Goal: Task Accomplishment & Management: Use online tool/utility

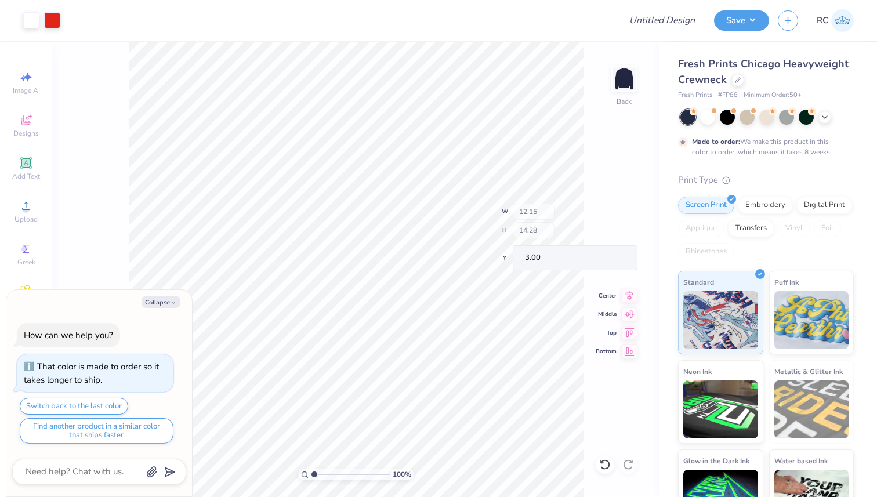
type textarea "x"
type input "1.30"
type input "1.05"
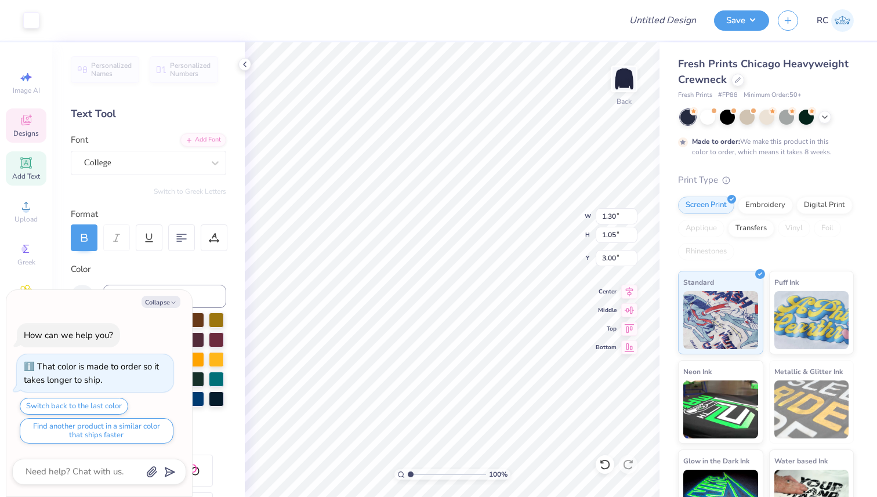
type textarea "x"
type textarea "1"
type textarea "x"
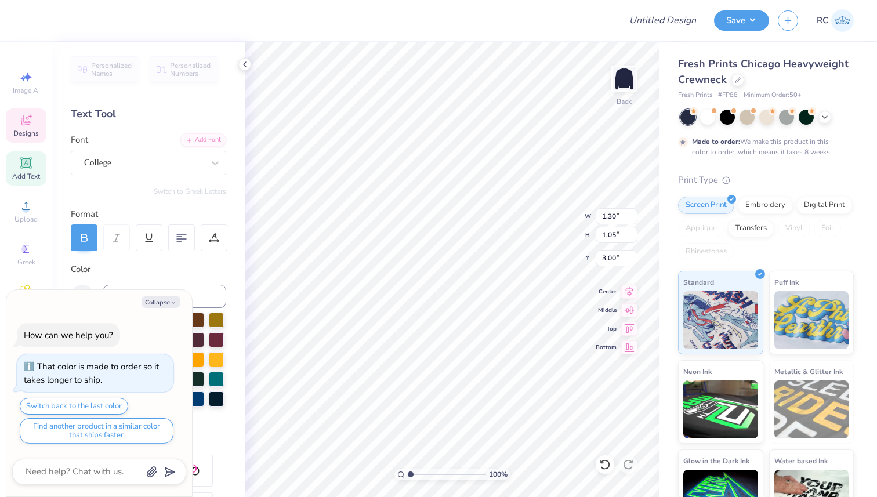
type textarea "2"
type textarea "x"
type textarea "20"
type textarea "x"
type textarea "202"
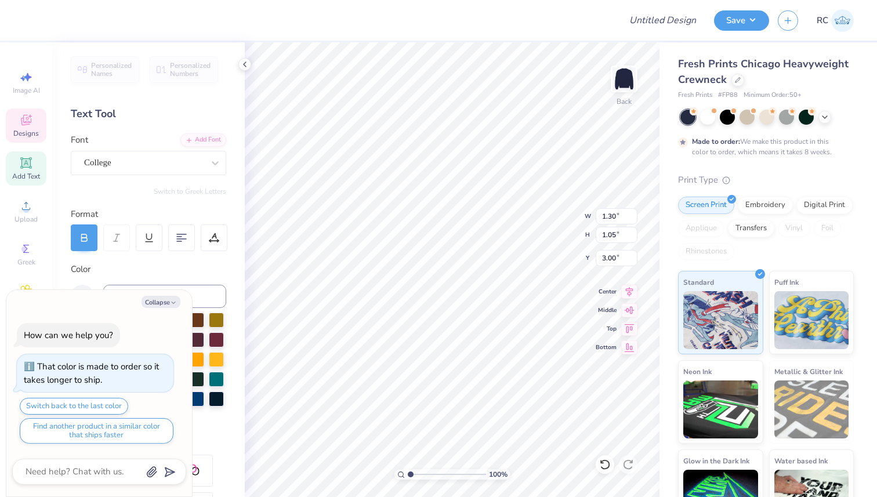
type textarea "x"
type textarea "2025"
type textarea "x"
type input "11.14"
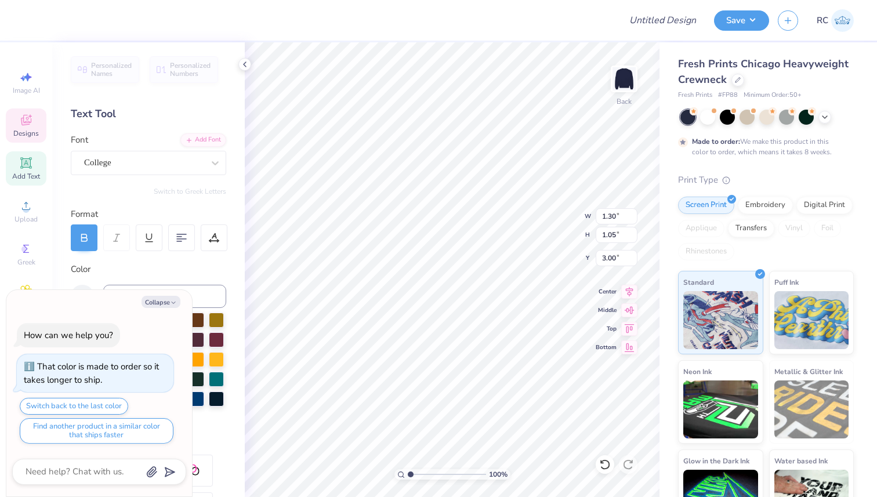
type input "2.58"
type input "5.69"
type textarea "x"
type input "1.41"
type input "1.05"
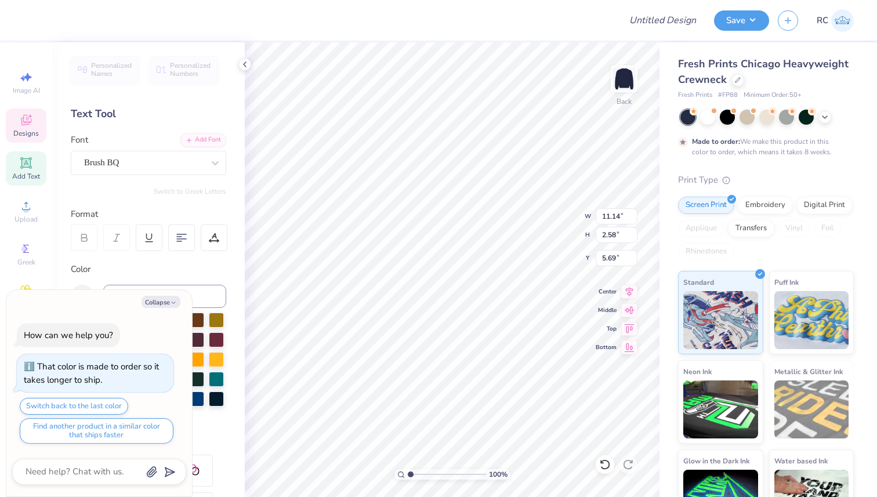
type input "4.52"
type textarea "x"
type textarea "2"
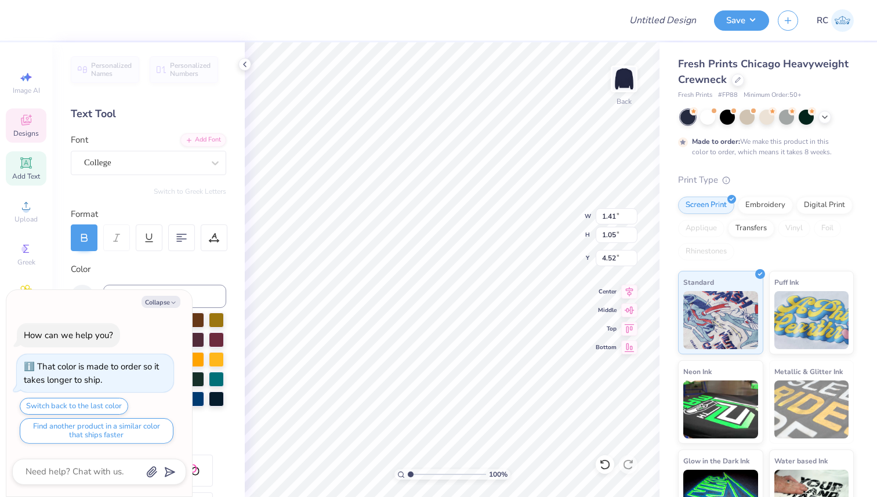
type textarea "x"
type textarea "20"
type textarea "x"
type textarea "202"
type textarea "x"
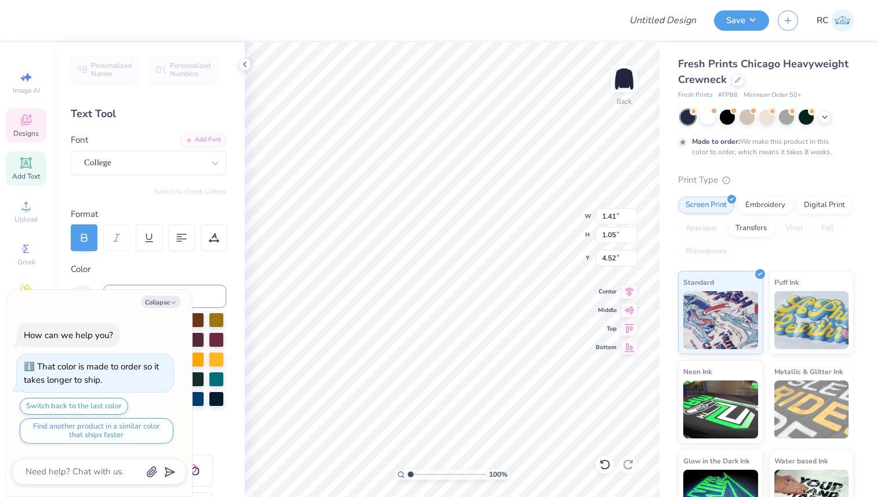
type textarea "2026"
type textarea "x"
type textarea "pi beta ph"
type textarea "x"
type textarea "pi beta p"
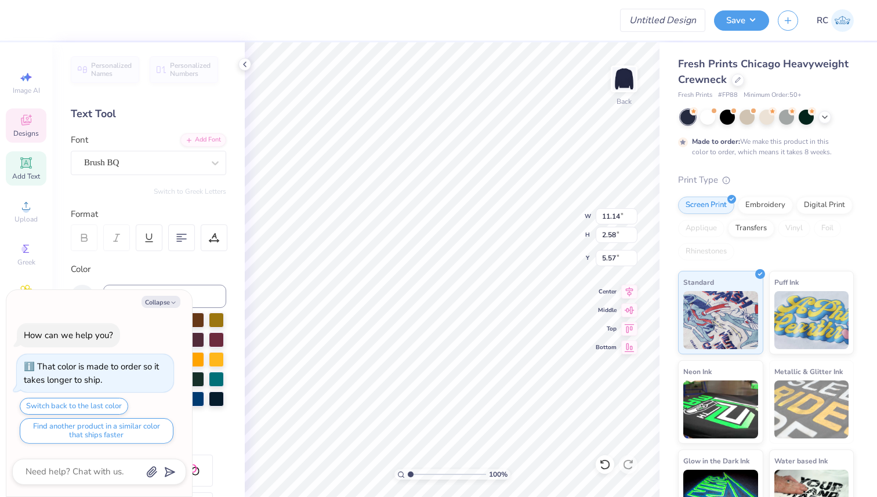
type textarea "x"
type textarea "pi beta"
type textarea "x"
type textarea "pi beta"
type textarea "x"
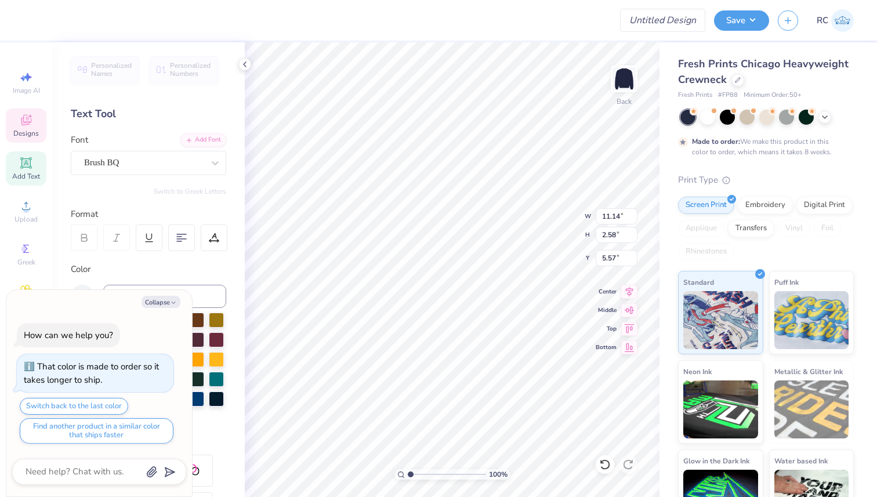
type textarea "pi"
type textarea "x"
type textarea "k"
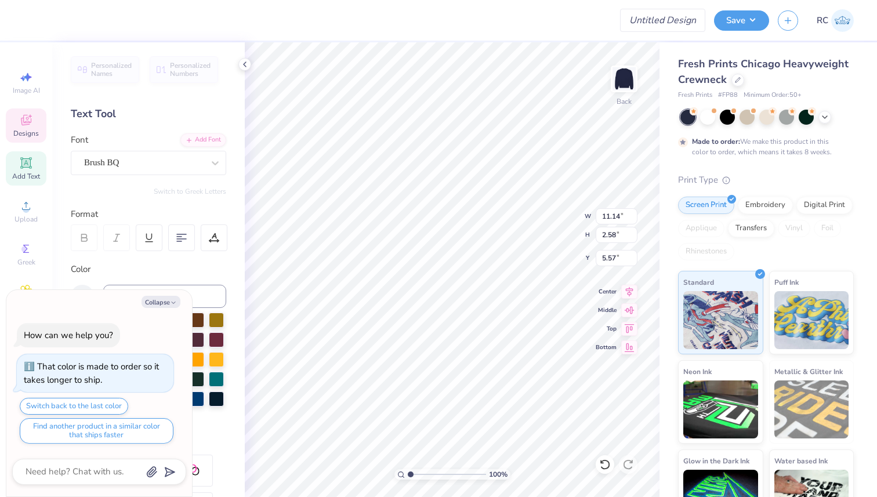
type textarea "x"
type textarea "ka"
type textarea "x"
type textarea "kap"
type textarea "x"
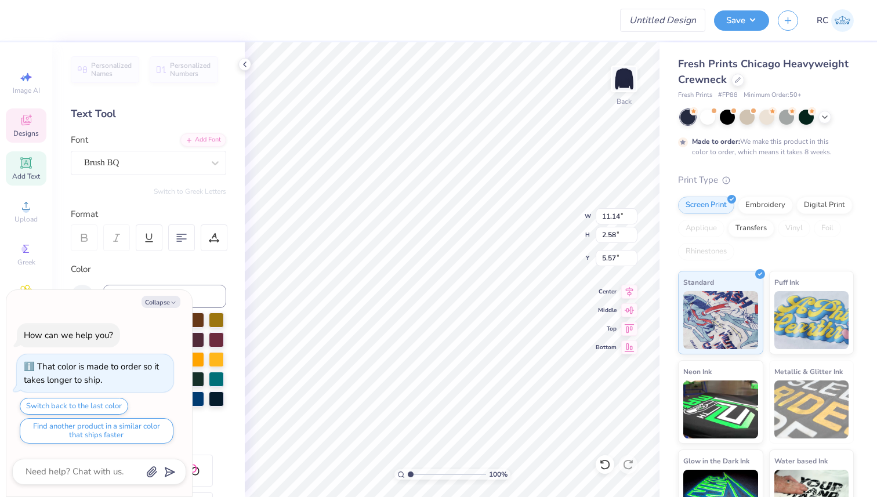
type textarea "[PERSON_NAME]"
type textarea "x"
type textarea "kappa"
type textarea "x"
type textarea "kappa"
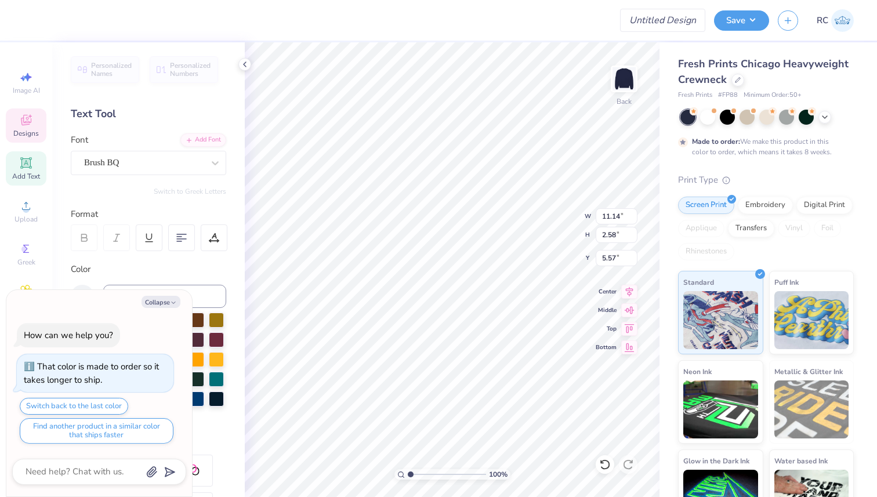
type textarea "x"
type textarea "kappa p"
type textarea "x"
type textarea "kappa psi"
type textarea "x"
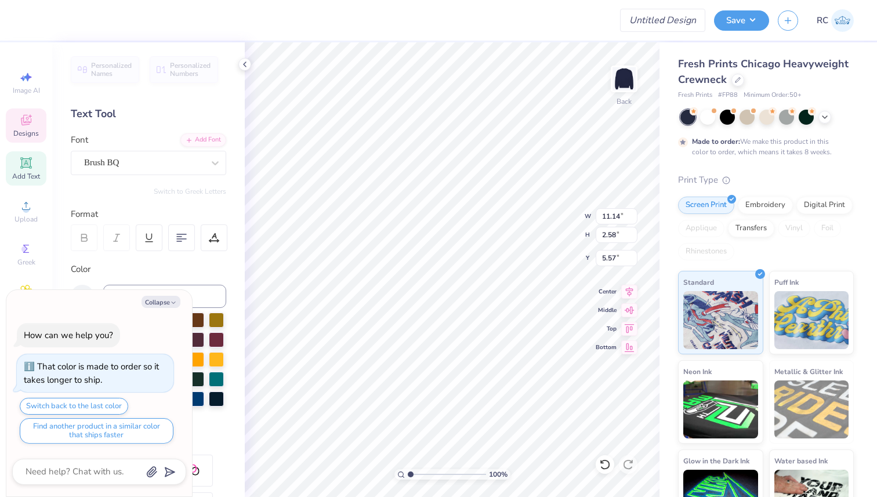
type textarea "kappa psi"
type textarea "x"
type textarea "kappa psi"
type textarea "x"
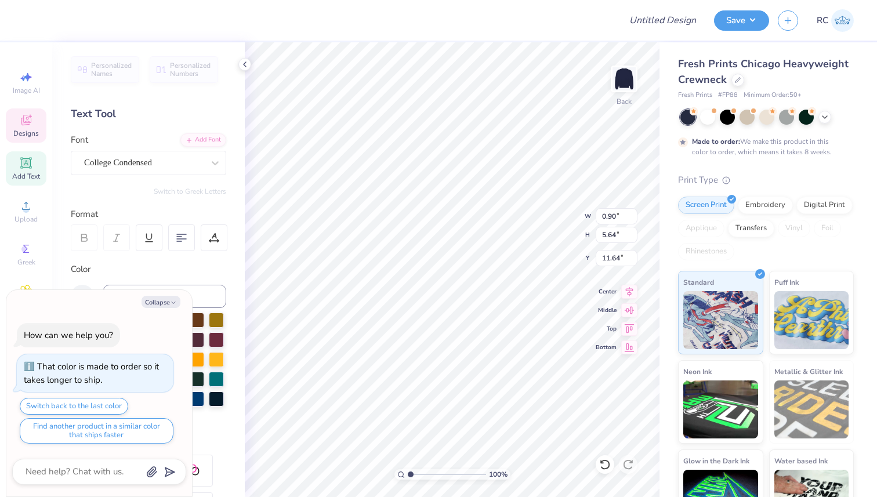
type textarea "PI ETA PHI"
type textarea "x"
type textarea "PI TA PHI"
type textarea "x"
type textarea "PI A PHI"
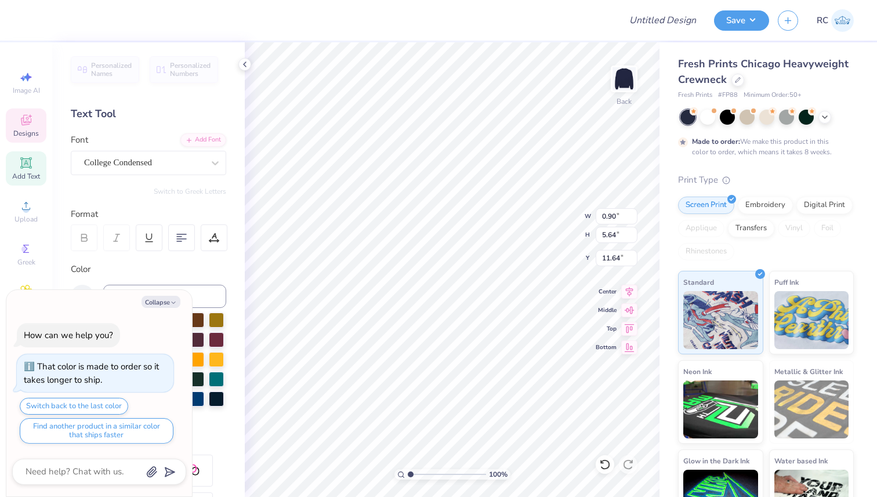
type textarea "x"
type textarea "PI PHI"
type textarea "x"
type textarea "PI PHI"
type textarea "x"
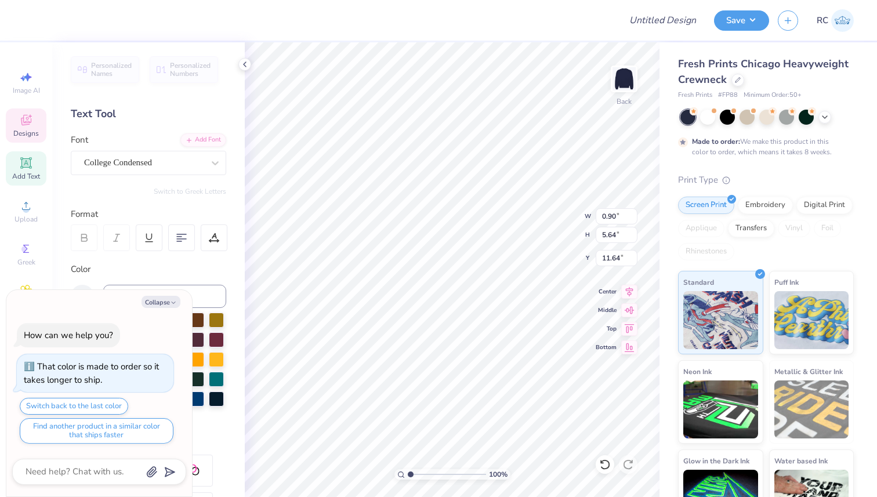
type textarea "PI HI"
type textarea "x"
type textarea "PI I"
type textarea "x"
type textarea "PII"
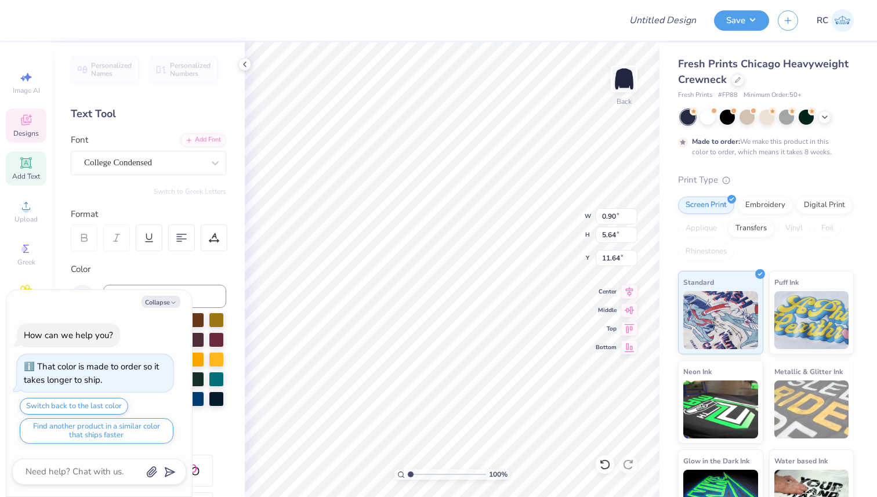
type textarea "x"
type textarea "PI"
type textarea "x"
type textarea "I"
type textarea "x"
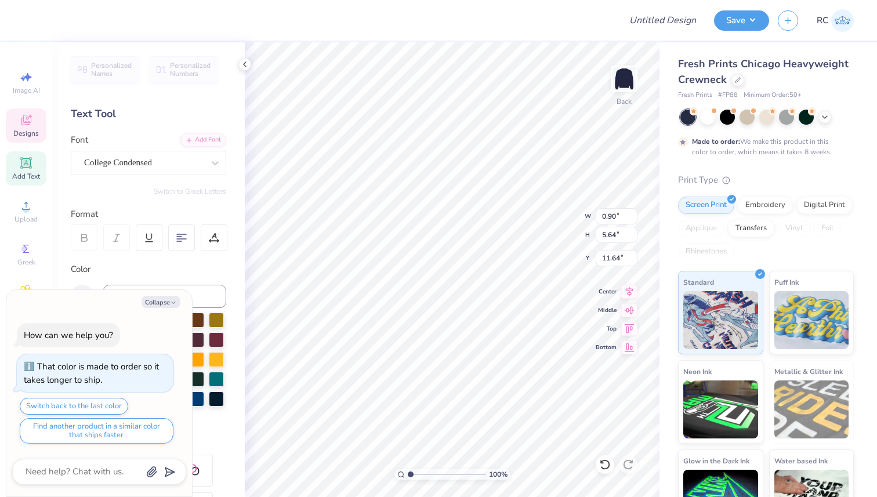
type textarea "x"
paste textarea "UCSF Betta Gamma Chapter"
type textarea "UCSF Betta Gamma Chapter"
type textarea "x"
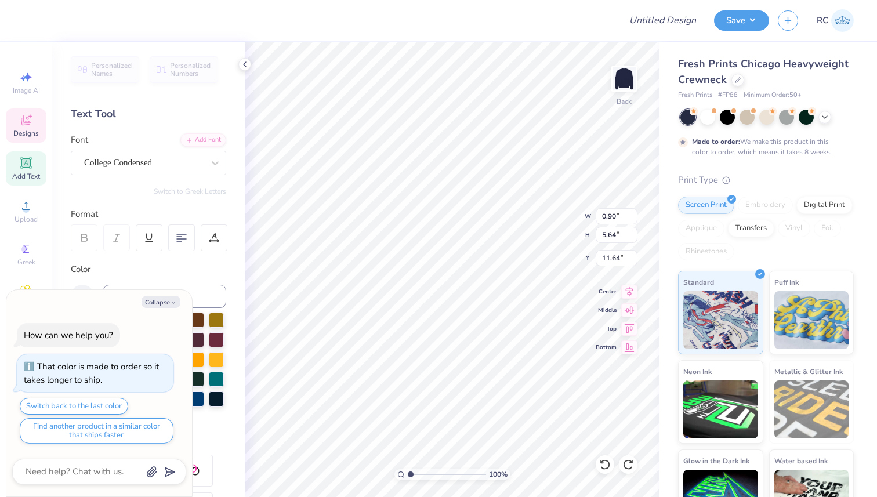
type textarea "PI PHI"
type textarea "x"
type textarea "PI PHI"
type textarea "x"
type textarea "PI HI"
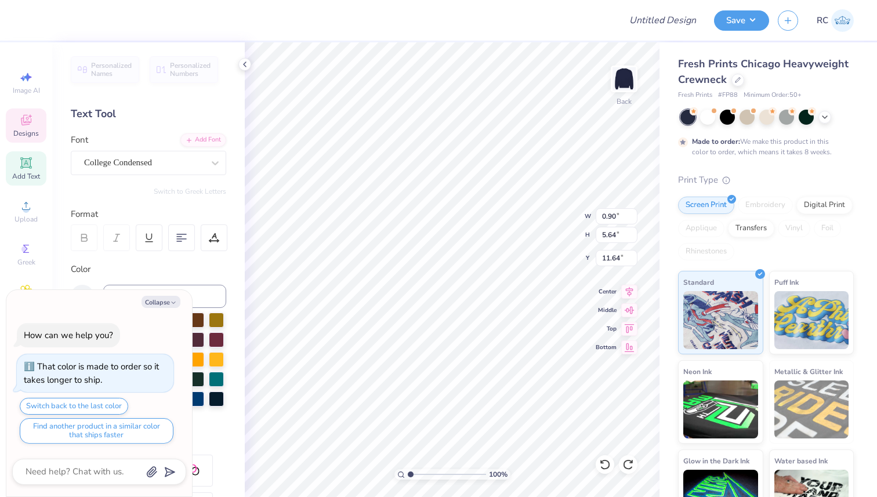
type textarea "x"
type textarea "PI I"
type textarea "x"
type textarea "PI"
type textarea "x"
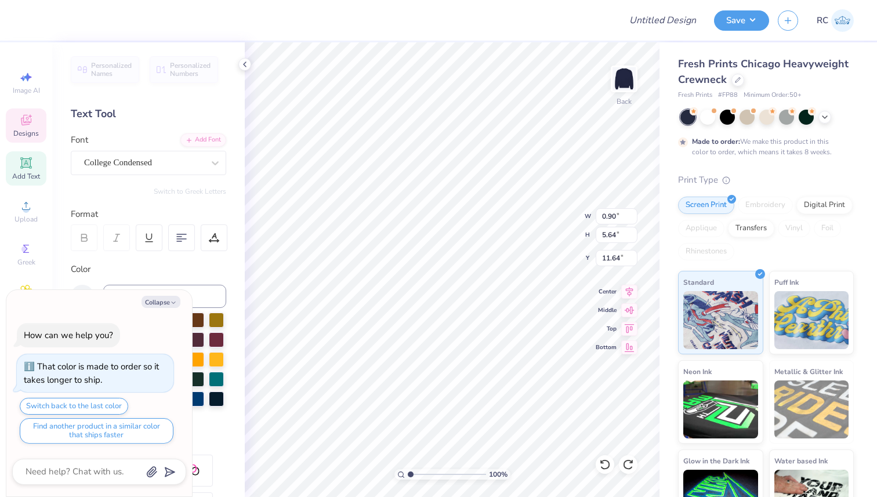
type textarea "PI"
type textarea "x"
type textarea "P"
type textarea "x"
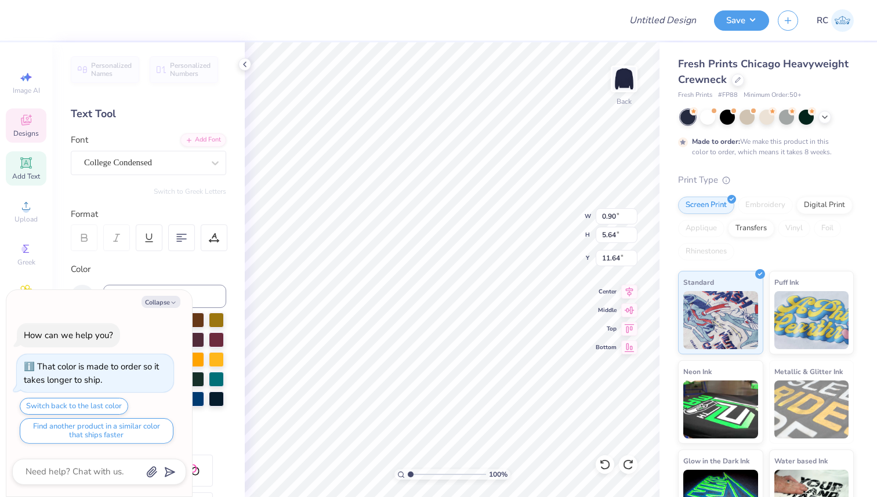
type textarea "x"
paste textarea "UCSF Betta Gamma Chapter"
type textarea "UCSF Betta Gamma Chapter"
type textarea "x"
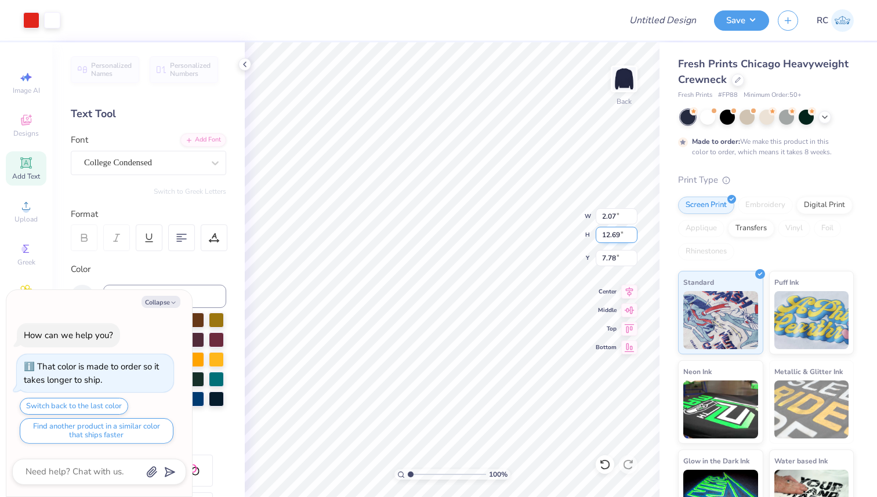
click at [599, 236] on input "12.69" at bounding box center [616, 235] width 42 height 16
type input "9"
type textarea "x"
type input "1.47"
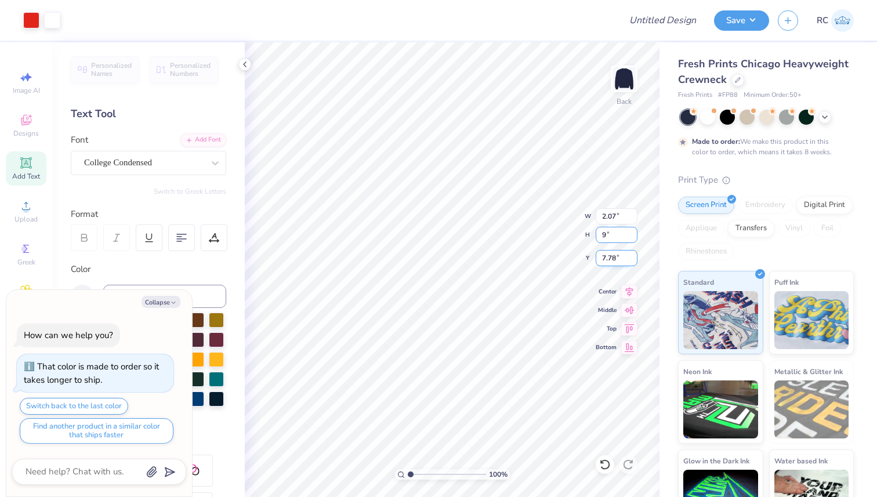
type input "9.00"
type input "9.62"
type textarea "x"
type input "4.01"
type input "4.12"
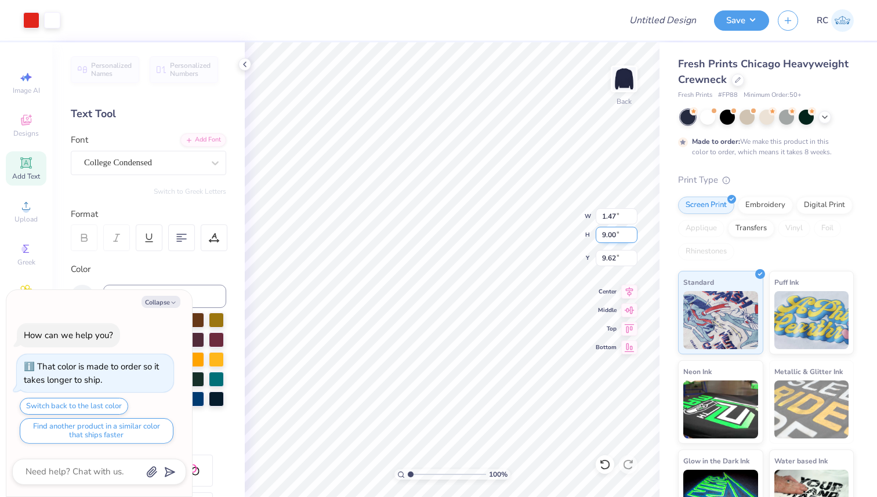
type input "6.09"
type textarea "x"
type textarea "p"
type textarea "x"
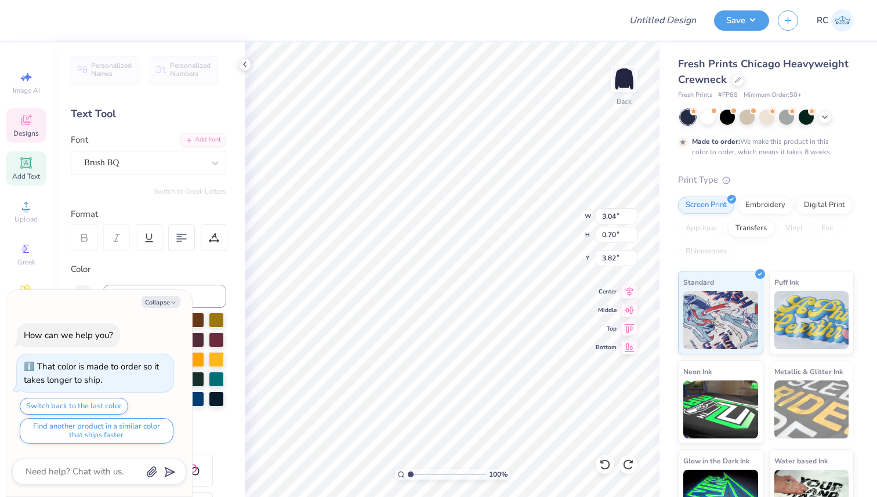
type textarea "x"
type textarea "k"
type textarea "x"
type textarea "ka"
type textarea "x"
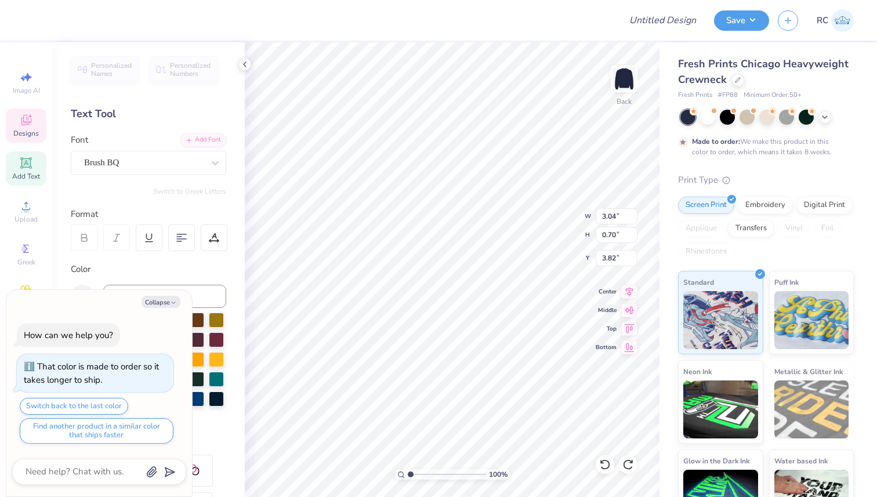
type textarea "kap"
type textarea "x"
type textarea "[PERSON_NAME]"
type textarea "x"
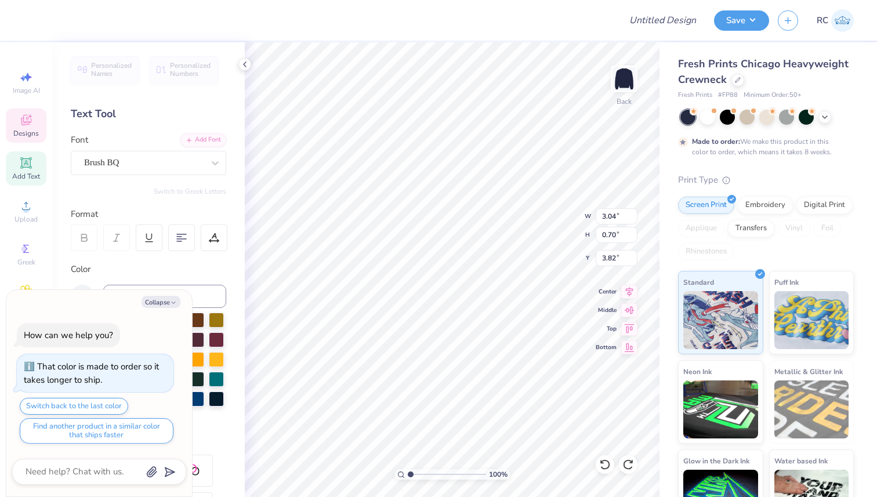
type textarea "kappa"
type textarea "x"
type textarea "kappa"
type textarea "x"
type textarea "kappa p"
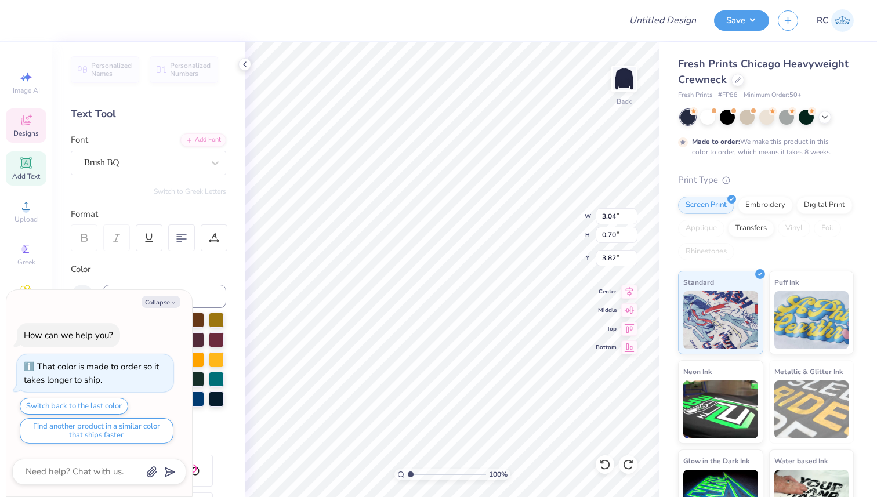
type textarea "x"
type textarea "kappa ps"
type textarea "x"
type textarea "kappa psi"
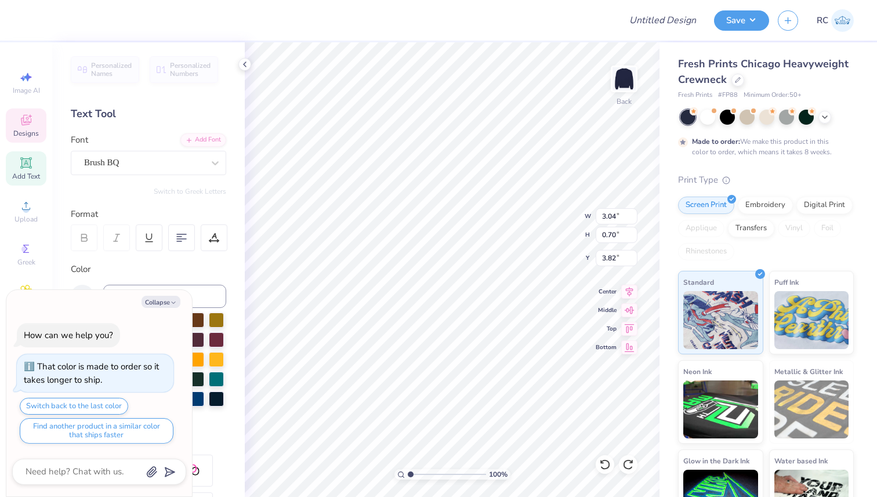
type textarea "x"
type textarea "kappa psi"
type textarea "x"
type textarea "kappa psi"
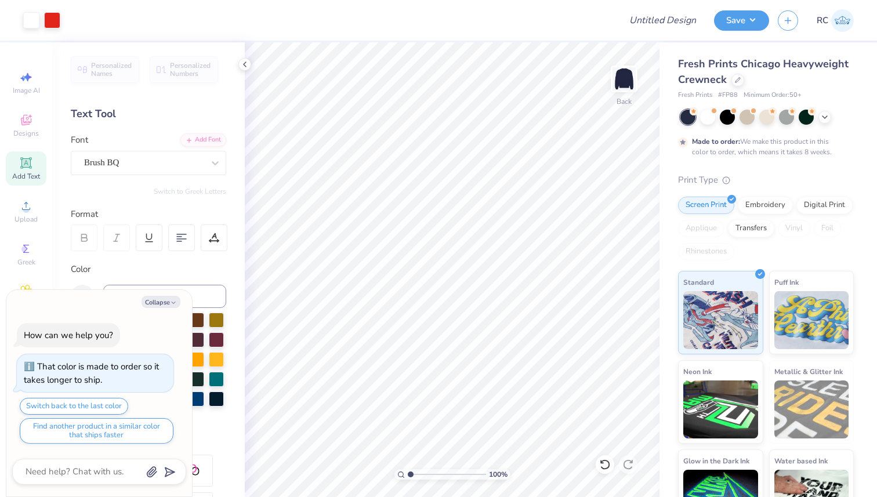
click at [808, 86] on div "Fresh Prints Chicago Heavyweight Crewneck" at bounding box center [766, 71] width 176 height 31
click at [744, 84] on div at bounding box center [737, 78] width 13 height 13
type textarea "x"
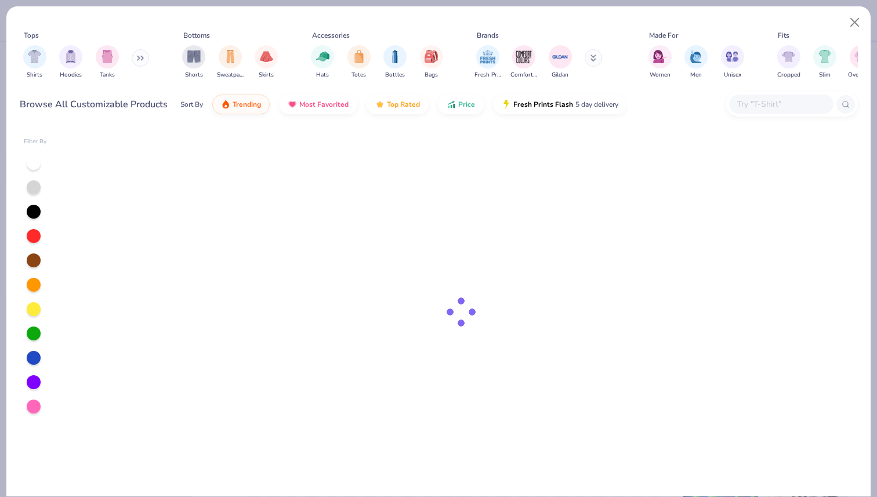
click at [759, 110] on div at bounding box center [781, 103] width 104 height 19
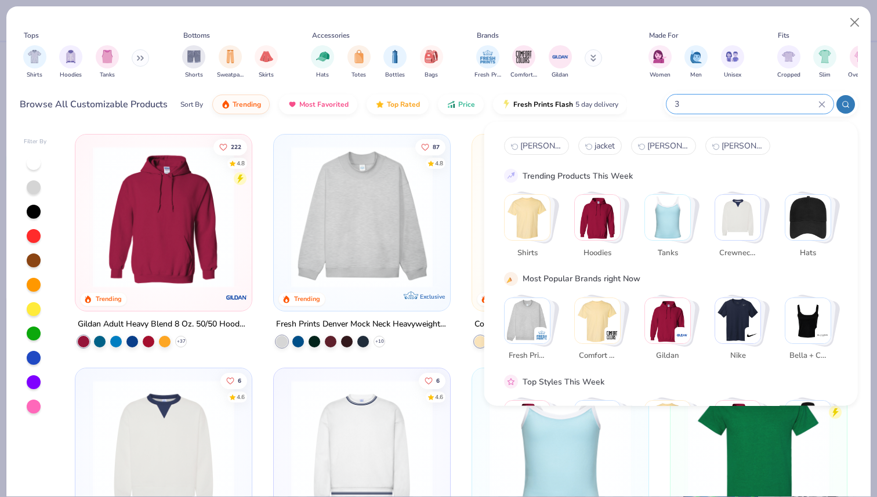
type input "3"
type textarea "x"
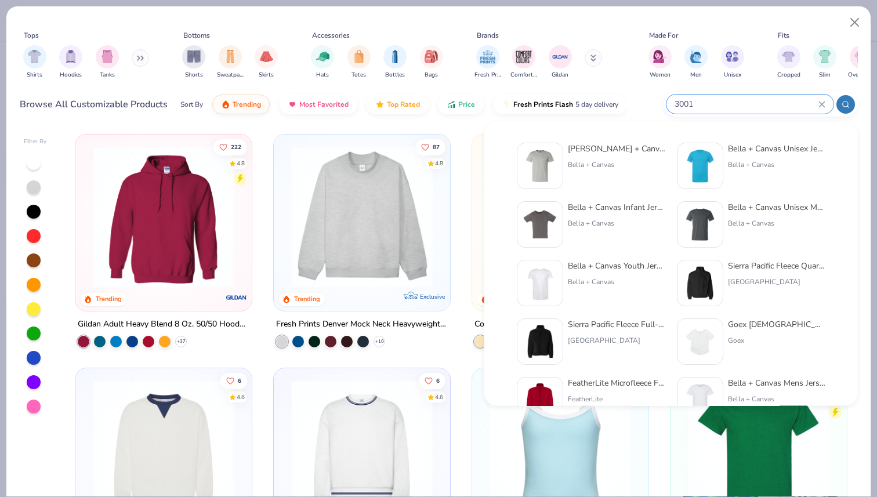
type input "3001"
click at [596, 144] on div "[PERSON_NAME] + Canvas Unisex Heather CVC T-Shirt" at bounding box center [616, 149] width 97 height 12
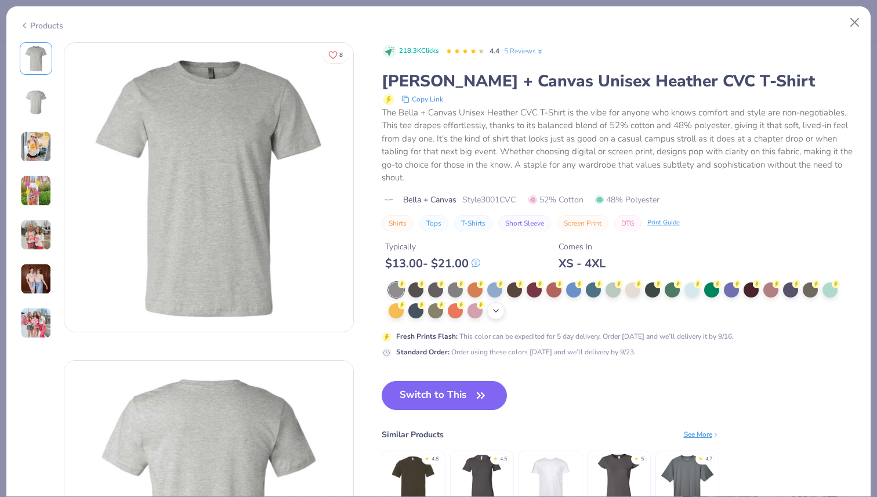
click at [501, 309] on div "+ 21" at bounding box center [495, 310] width 17 height 17
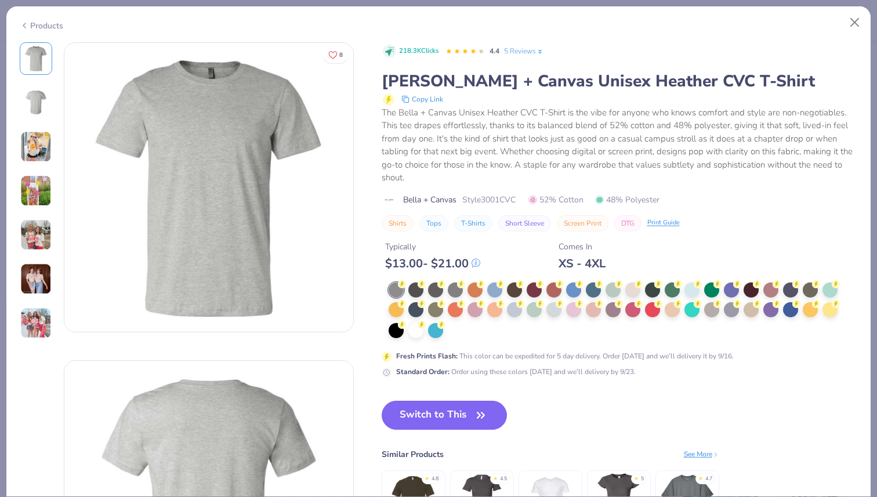
click at [60, 22] on div "Products" at bounding box center [41, 26] width 43 height 12
type textarea "x"
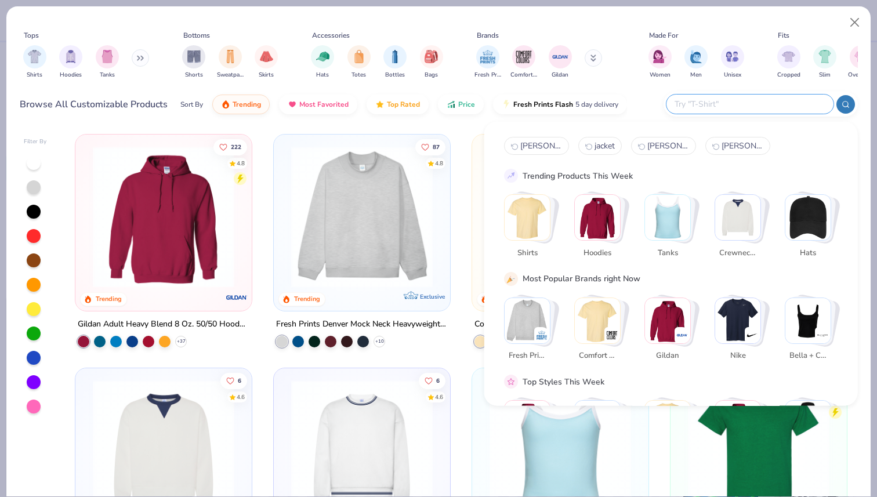
click at [754, 99] on input "text" at bounding box center [749, 103] width 152 height 13
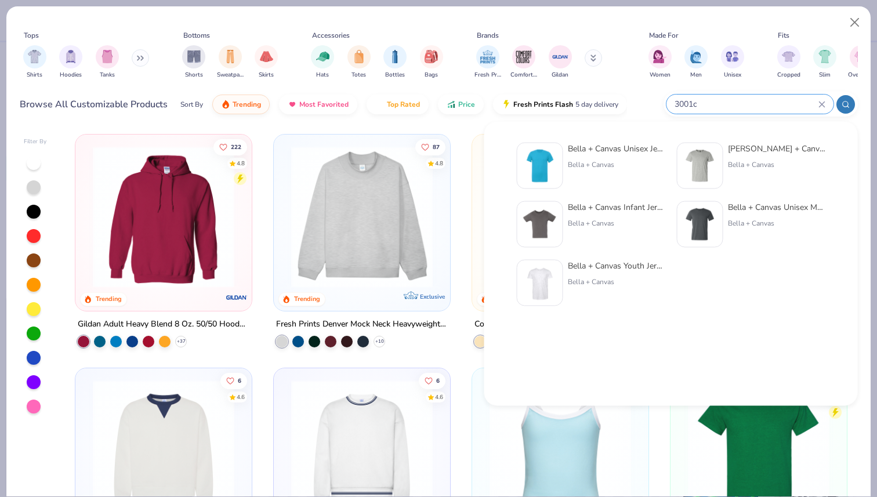
type input "3001c"
click at [595, 146] on div "Bella + Canvas Unisex Jersey Short-Sleeve T-Shirt" at bounding box center [616, 149] width 97 height 12
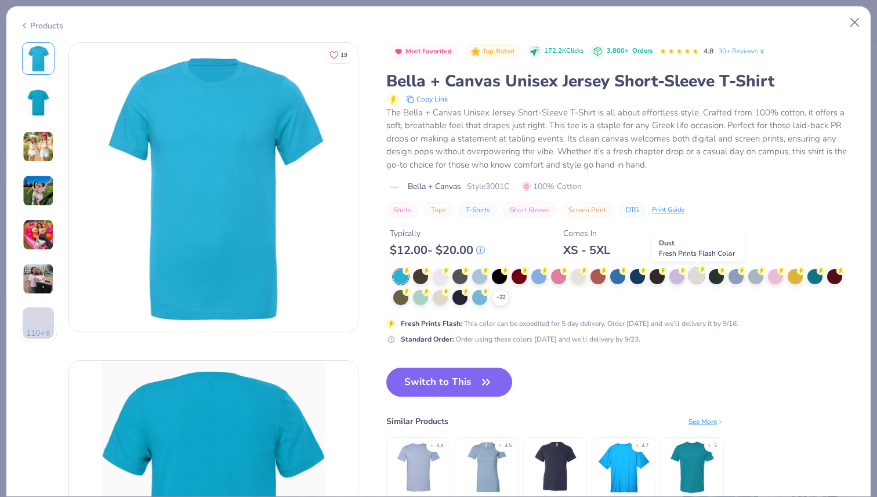
click at [698, 279] on div at bounding box center [696, 275] width 15 height 15
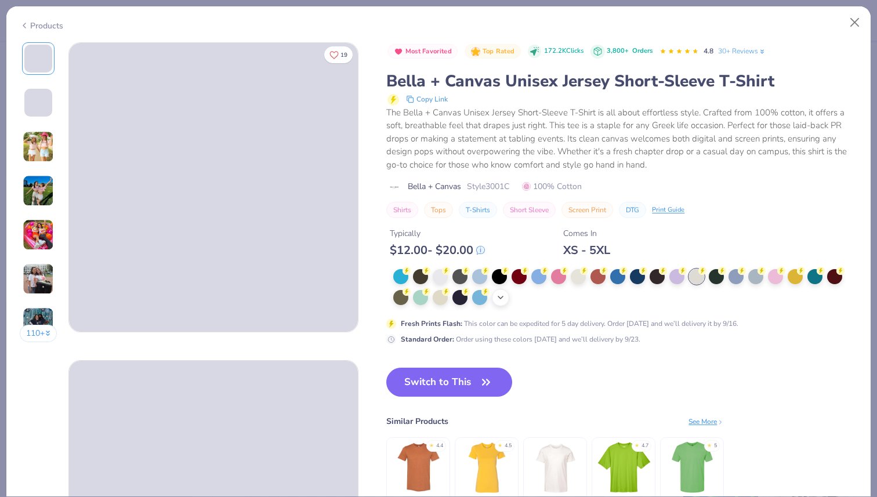
click at [498, 301] on icon at bounding box center [500, 297] width 9 height 9
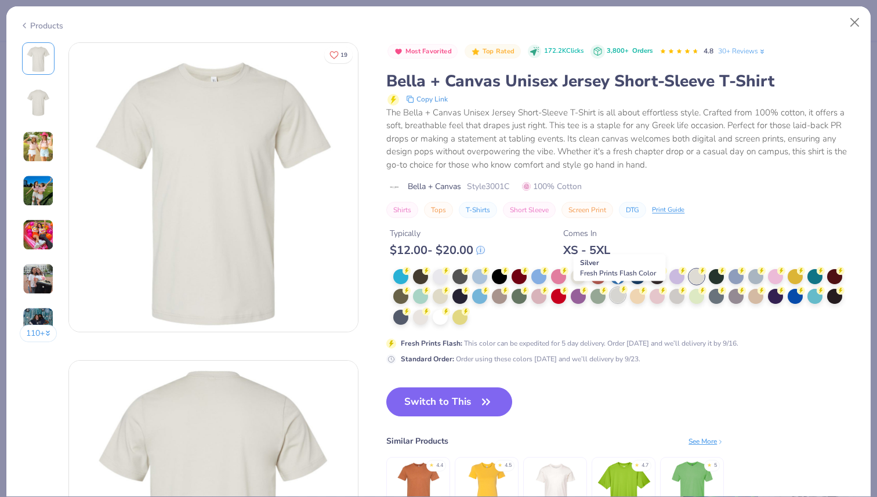
click at [615, 299] on div at bounding box center [617, 295] width 15 height 15
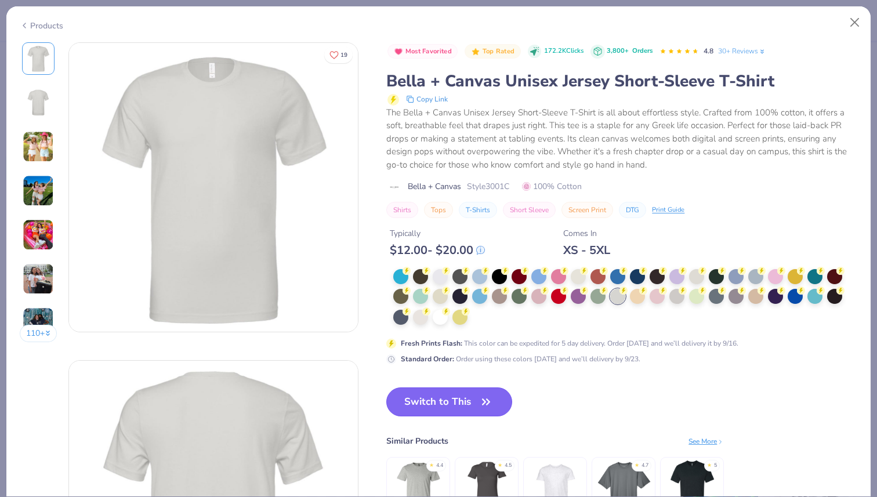
click at [475, 398] on button "Switch to This" at bounding box center [449, 401] width 126 height 29
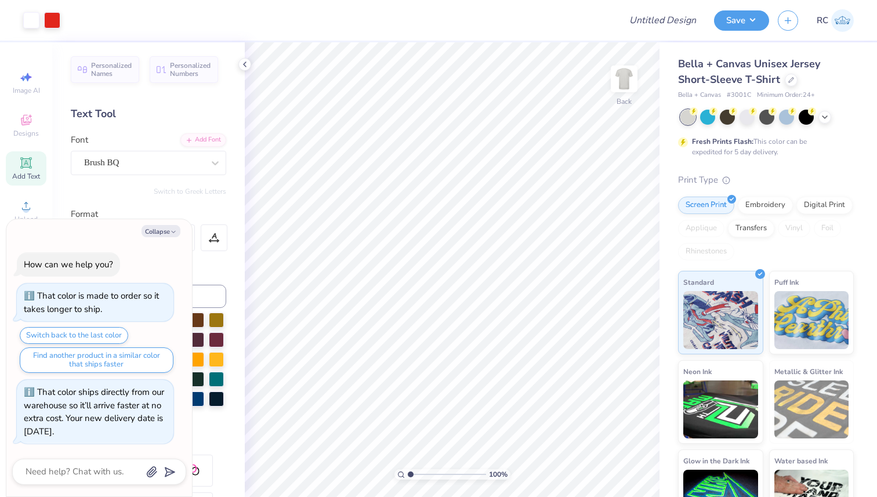
click at [830, 121] on div at bounding box center [766, 117] width 173 height 15
click at [828, 120] on icon at bounding box center [824, 115] width 9 height 9
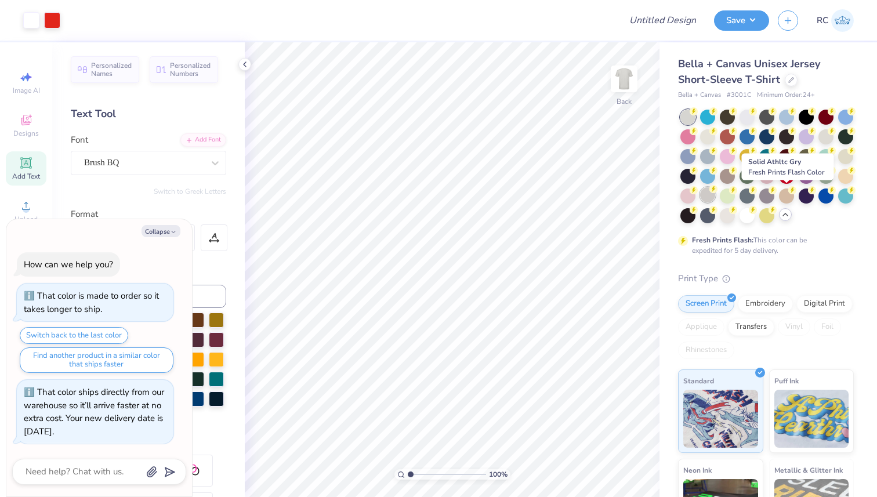
click at [715, 191] on div at bounding box center [707, 194] width 15 height 15
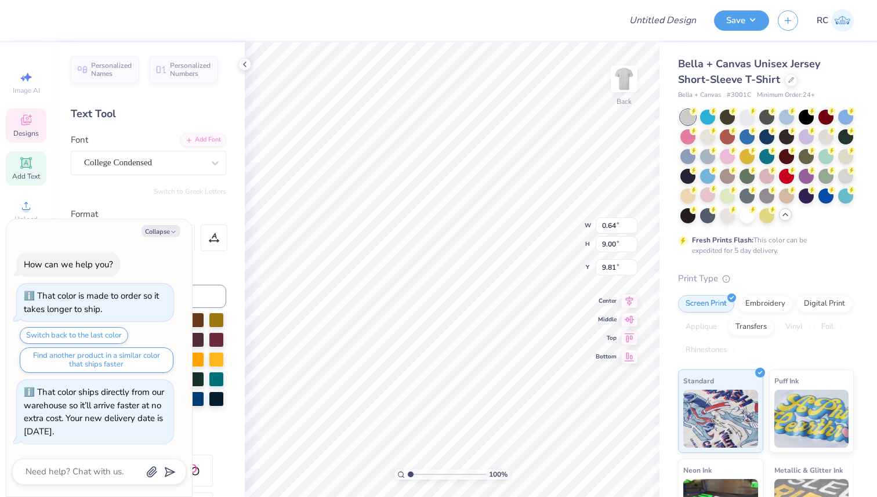
scroll to position [9, 3]
type textarea "x"
type textarea "UCSF Beta Gamma Chapter"
type textarea "x"
type textarea "UCSF Beta Gamma Chapter"
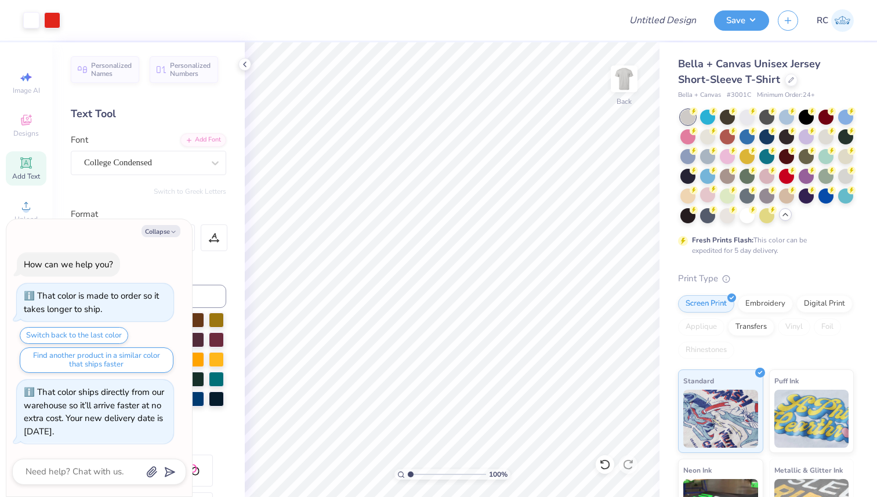
type textarea "x"
click at [609, 261] on input "10.00" at bounding box center [616, 258] width 42 height 16
type input "8"
type textarea "x"
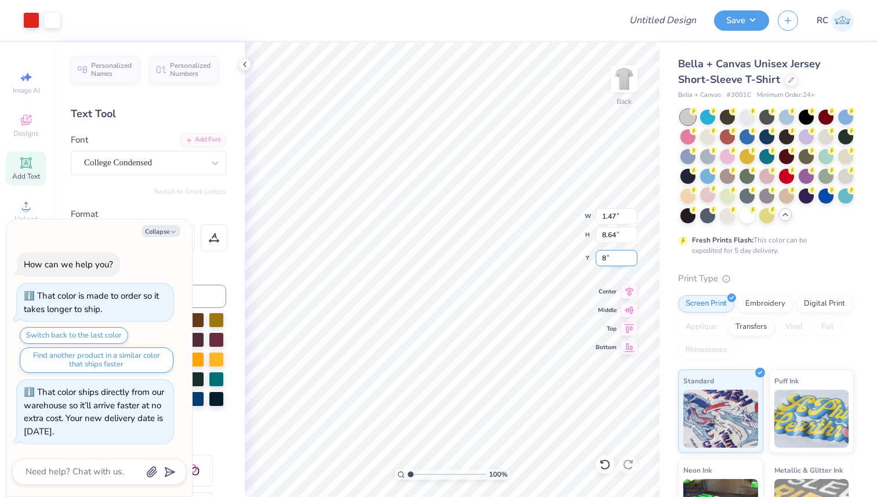
type input "8.00"
type textarea "x"
click at [607, 234] on input "8.64" at bounding box center [616, 235] width 42 height 16
type input "8"
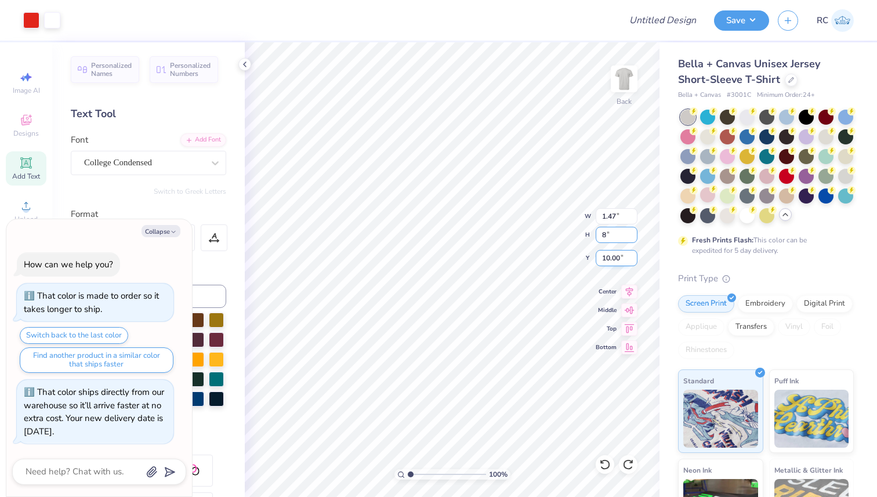
type textarea "x"
type input "1.36"
type input "8.00"
click at [604, 253] on input "10.32" at bounding box center [616, 258] width 42 height 16
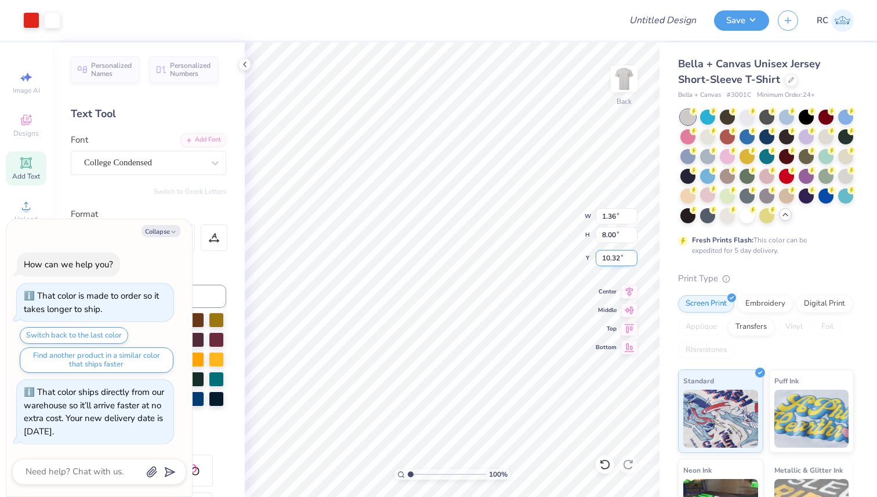
type input "8"
type input "9"
type textarea "x"
type input "9.00"
type textarea "x"
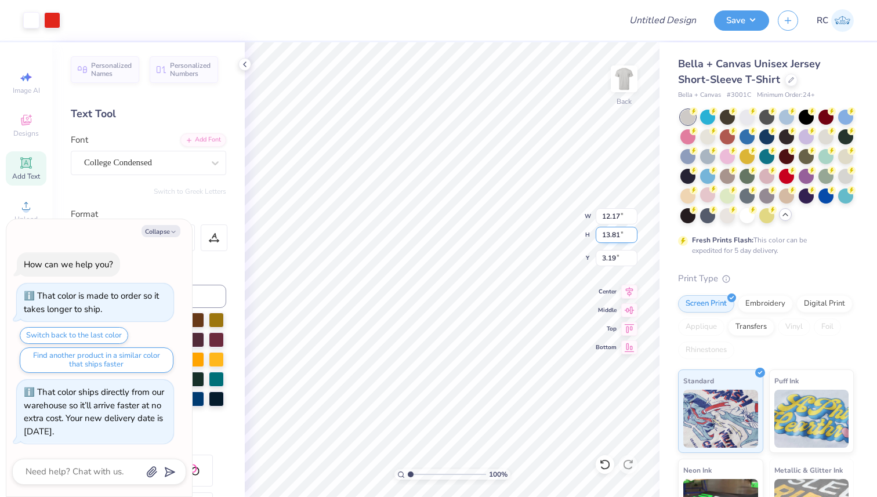
click at [608, 233] on input "13.81" at bounding box center [616, 235] width 42 height 16
type input "13"
type textarea "x"
type input "11.45"
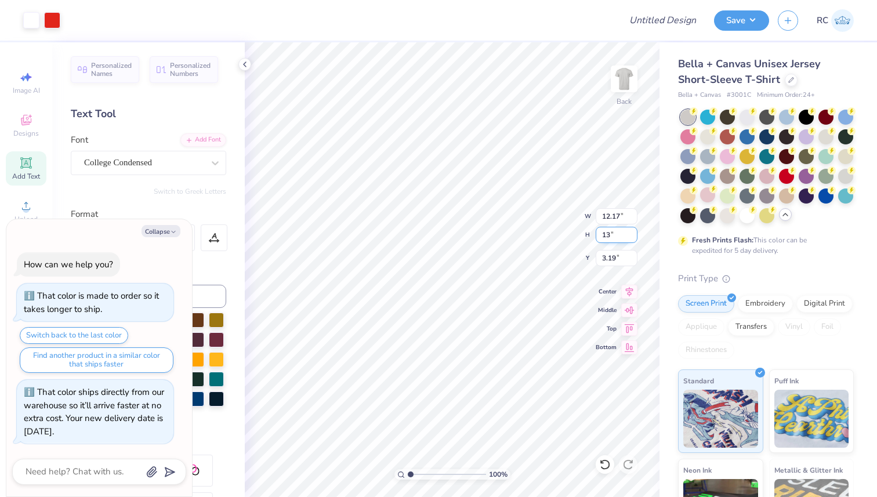
type input "13.00"
type input "3.60"
click at [627, 289] on icon at bounding box center [629, 290] width 16 height 14
type textarea "x"
click at [607, 255] on input "3.60" at bounding box center [616, 258] width 42 height 16
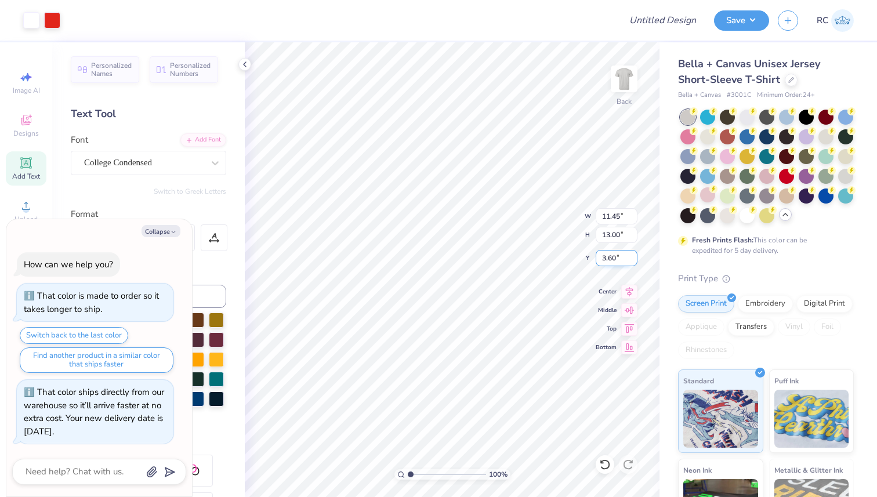
click at [608, 255] on input "3.60" at bounding box center [616, 258] width 42 height 16
type input "3"
type textarea "x"
type input "3.00"
type textarea "x"
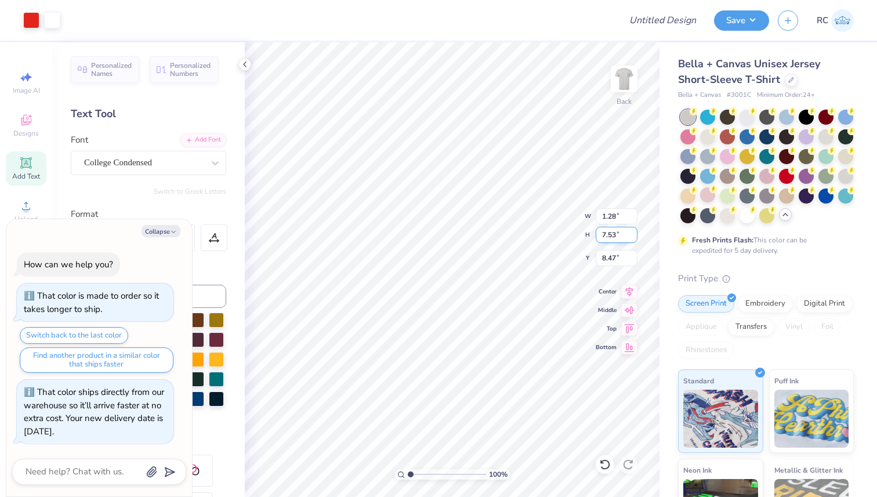
click at [609, 232] on input "7.53" at bounding box center [616, 235] width 42 height 16
type input "8"
type textarea "x"
type input "1.36"
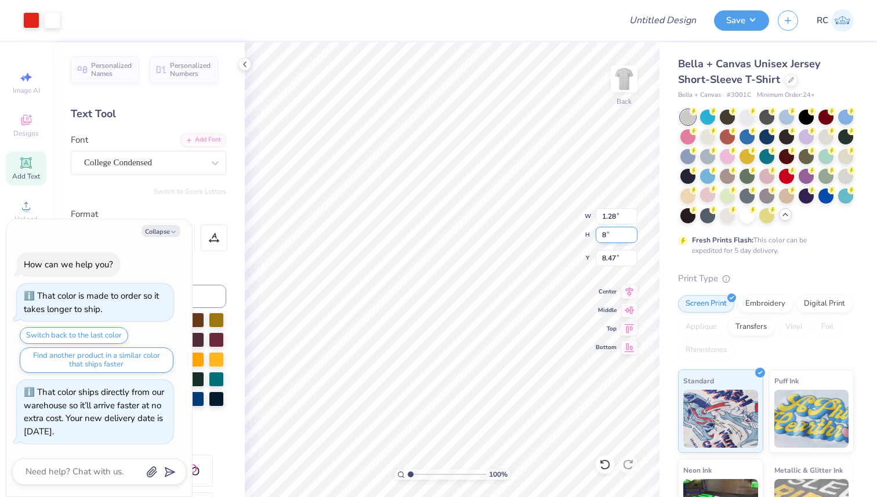
type input "8.00"
type input "8.23"
type input "7.97"
type textarea "x"
click at [607, 259] on input "8.23" at bounding box center [616, 258] width 42 height 16
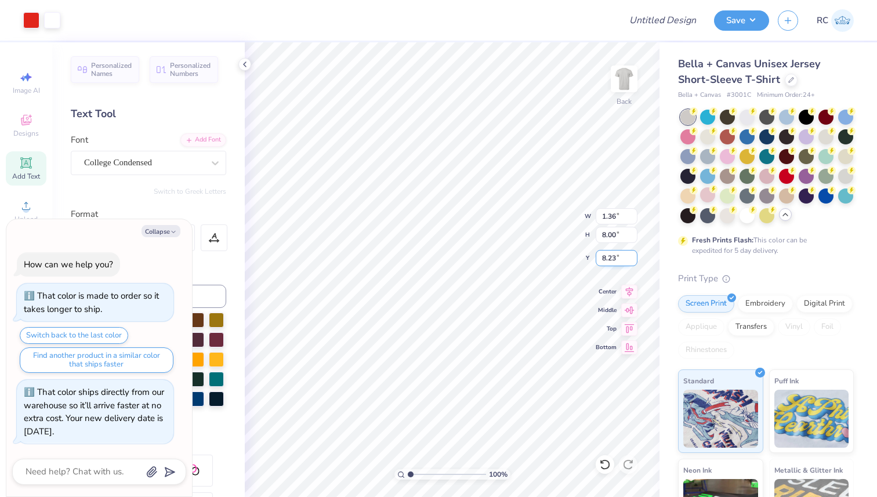
click at [607, 259] on input "8.23" at bounding box center [616, 258] width 42 height 16
type input "8.5"
type textarea "x"
type input "8.50"
type textarea "x"
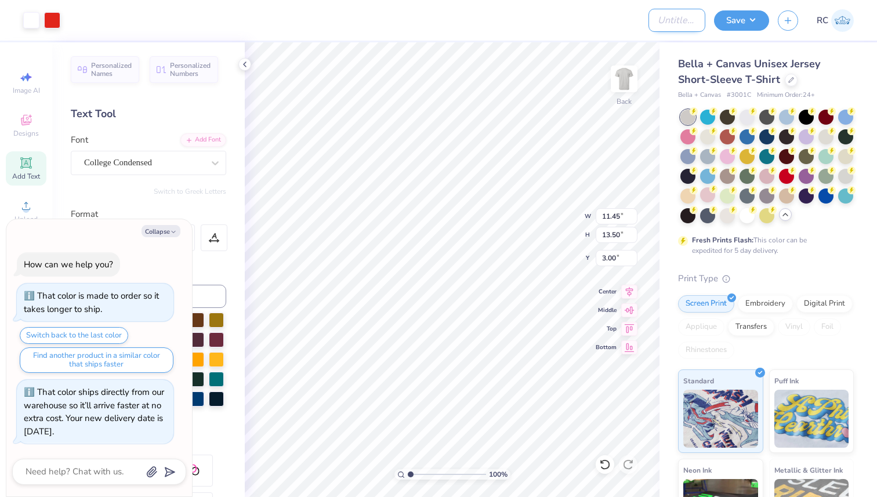
click at [675, 22] on input "Design Title" at bounding box center [676, 20] width 57 height 23
type input "KL"
type textarea "x"
type input "K"
type textarea "x"
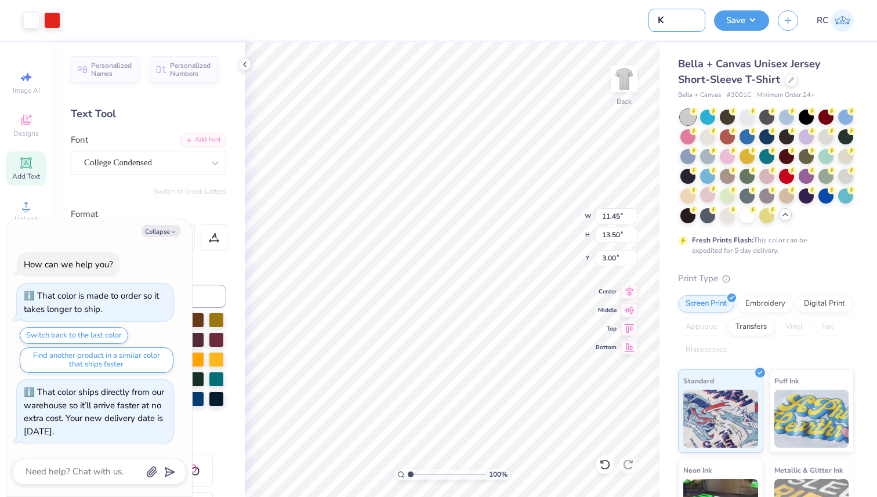
type input "Ka"
type textarea "x"
type input "Kap"
type textarea "x"
type input "[PERSON_NAME]"
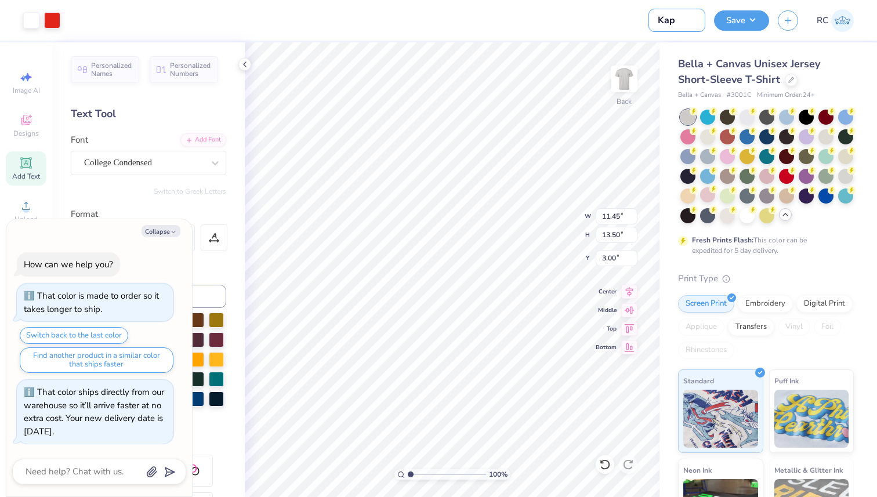
type textarea "x"
click at [757, 14] on button "Save" at bounding box center [741, 19] width 55 height 20
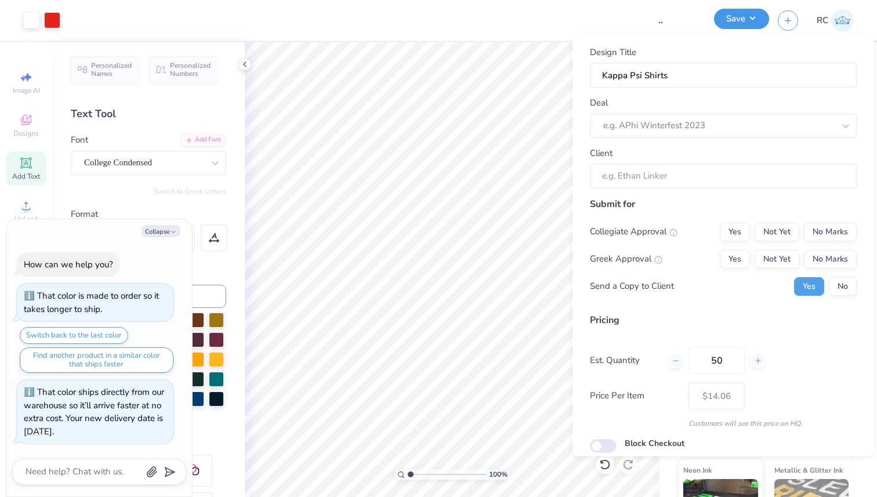
scroll to position [0, 0]
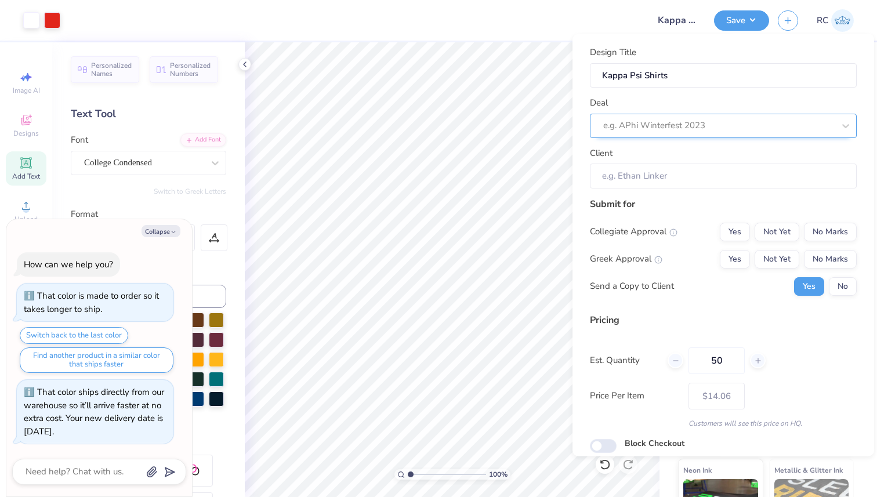
click at [696, 121] on div at bounding box center [718, 126] width 231 height 16
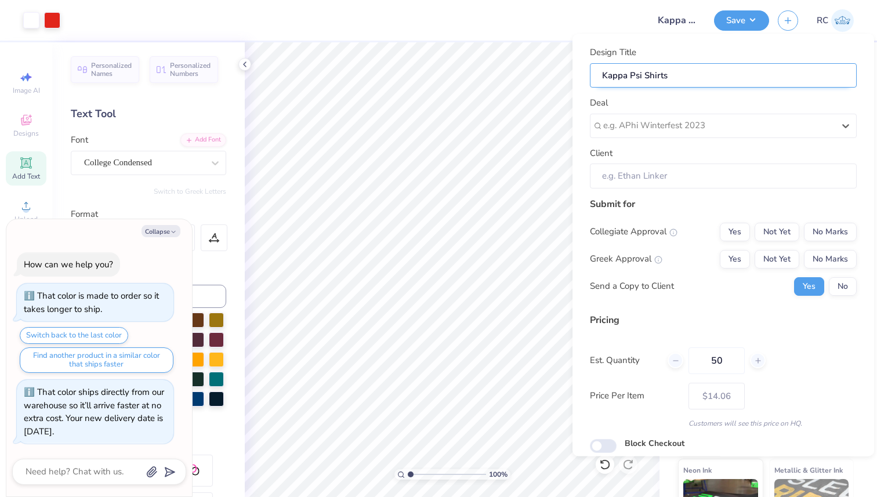
click at [614, 72] on input "Kappa Psi Shirts" at bounding box center [723, 75] width 267 height 25
drag, startPoint x: 614, startPoint y: 72, endPoint x: 681, endPoint y: 74, distance: 66.7
click at [681, 74] on input "Kappa Psi Shirts" at bounding box center [723, 75] width 267 height 25
paste input "Pledge Class"
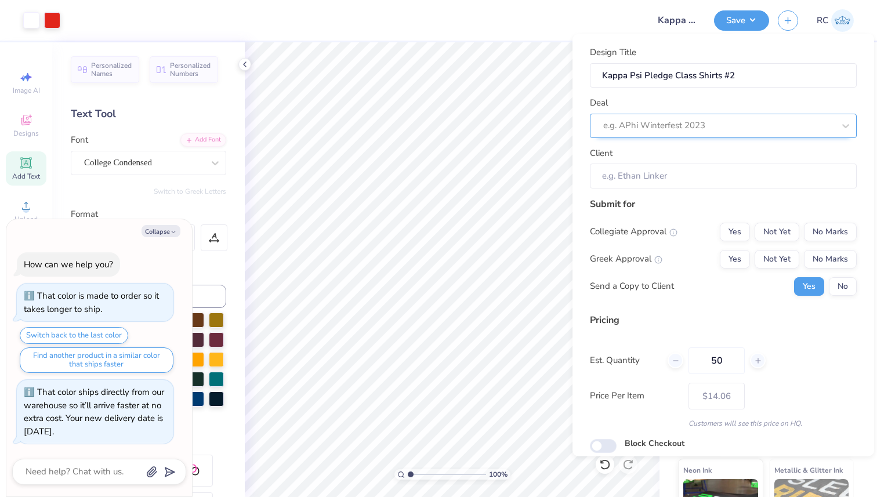
click at [753, 130] on div "e.g. APhi Winterfest 2023" at bounding box center [723, 125] width 267 height 24
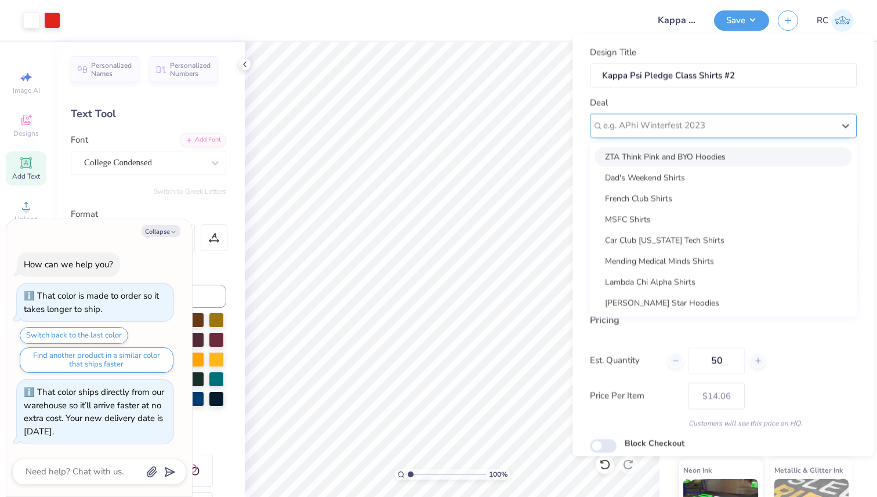
paste input "Kappa Psi Pledge Class Shirts"
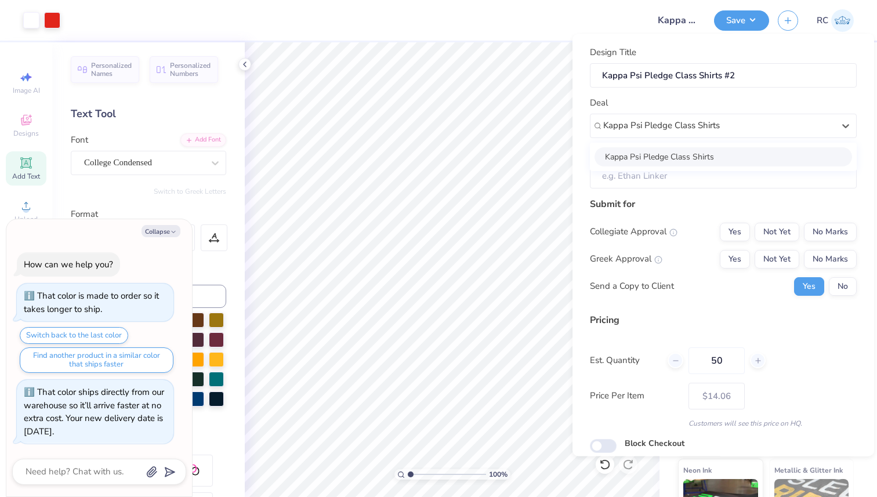
click at [737, 156] on div "Kappa Psi Pledge Class Shirts" at bounding box center [722, 156] width 257 height 19
click at [715, 179] on input "[PERSON_NAME]" at bounding box center [723, 175] width 267 height 25
click at [728, 260] on button "Yes" at bounding box center [734, 258] width 30 height 19
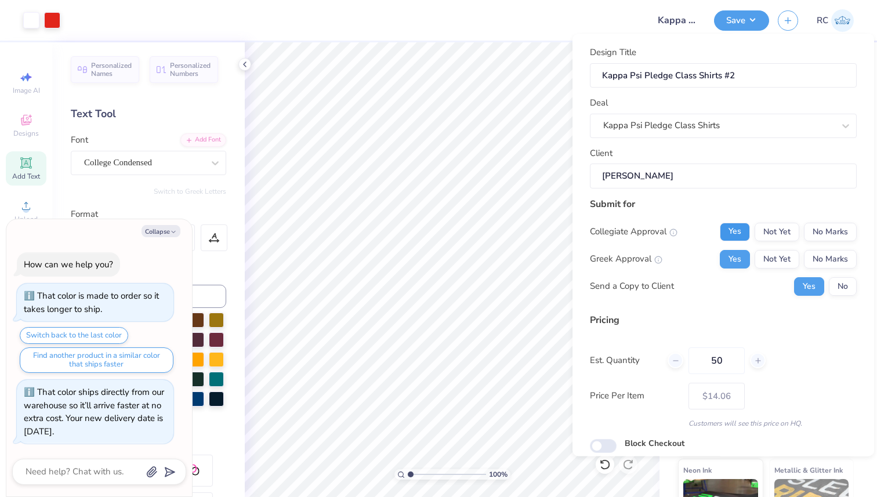
click at [732, 236] on button "Yes" at bounding box center [734, 231] width 30 height 19
click at [712, 361] on input "50" at bounding box center [716, 360] width 56 height 27
click at [705, 324] on div "Pricing" at bounding box center [723, 319] width 267 height 14
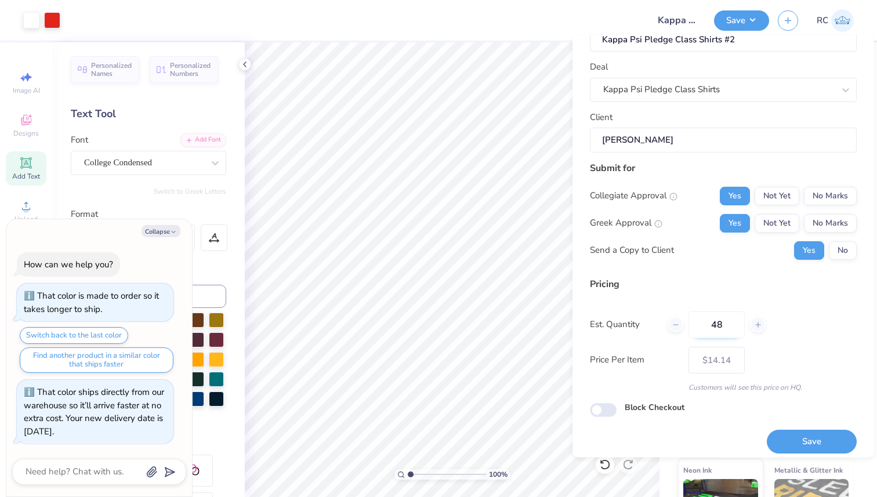
scroll to position [44, 0]
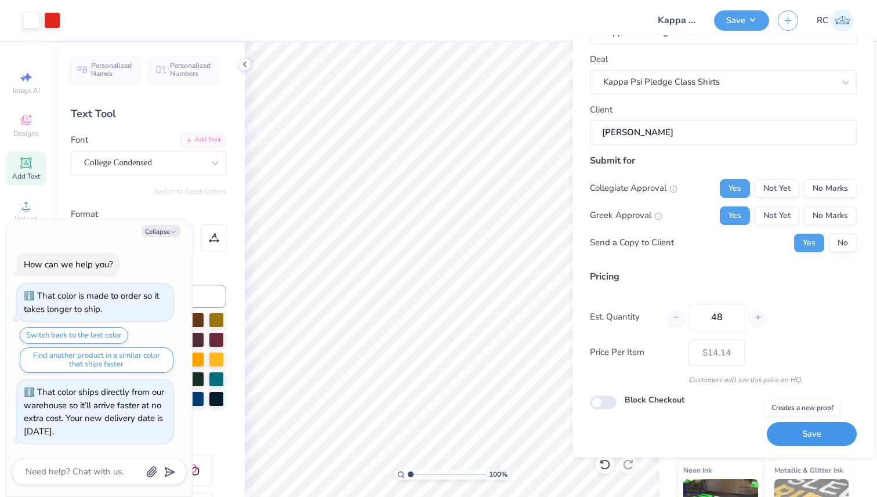
click at [794, 427] on button "Save" at bounding box center [811, 435] width 90 height 24
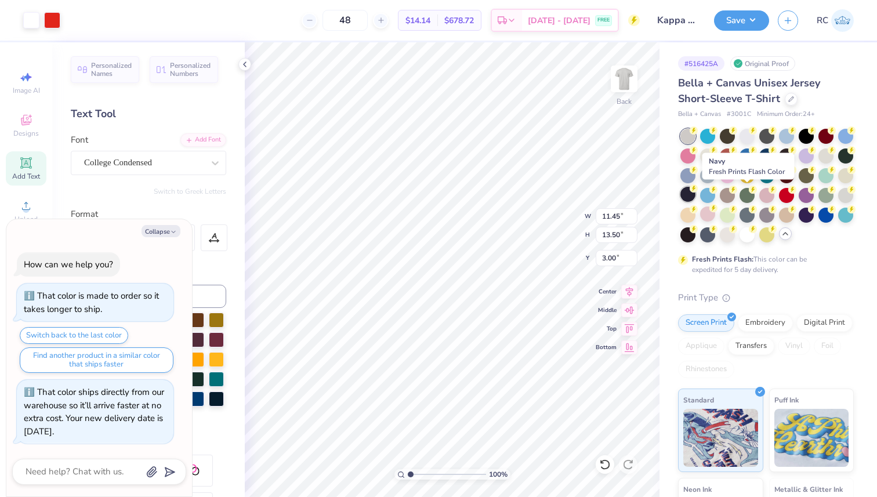
click at [695, 193] on div at bounding box center [687, 194] width 15 height 15
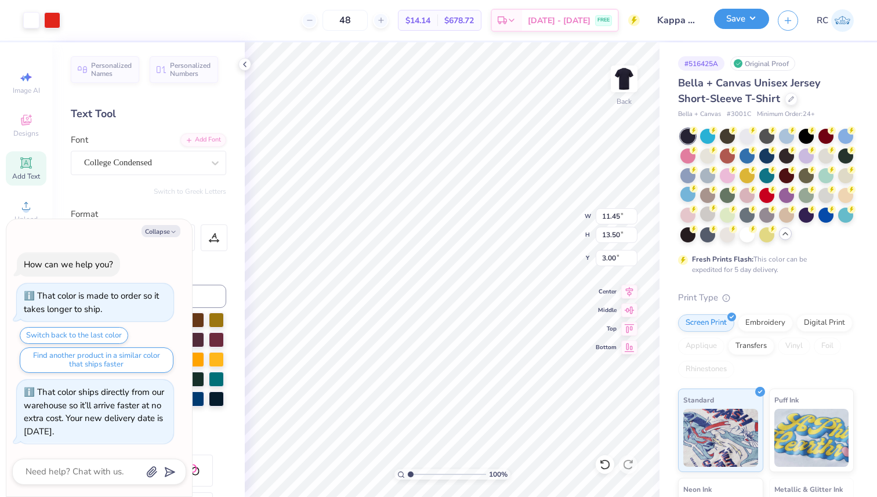
click at [741, 23] on button "Save" at bounding box center [741, 19] width 55 height 20
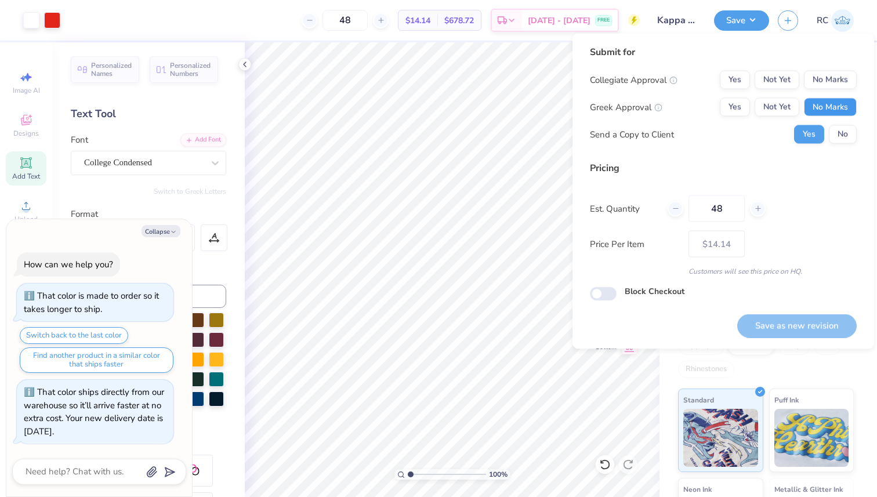
click at [820, 106] on button "No Marks" at bounding box center [829, 107] width 53 height 19
click at [737, 110] on button "Yes" at bounding box center [734, 107] width 30 height 19
drag, startPoint x: 746, startPoint y: 81, endPoint x: 781, endPoint y: 123, distance: 55.2
click at [746, 81] on button "Yes" at bounding box center [734, 80] width 30 height 19
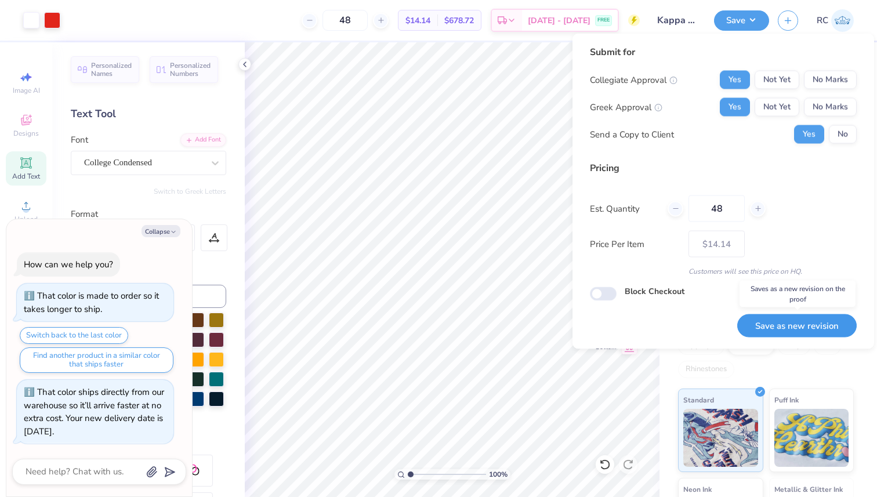
click at [808, 328] on button "Save as new revision" at bounding box center [796, 326] width 119 height 24
